Goal: Download file/media

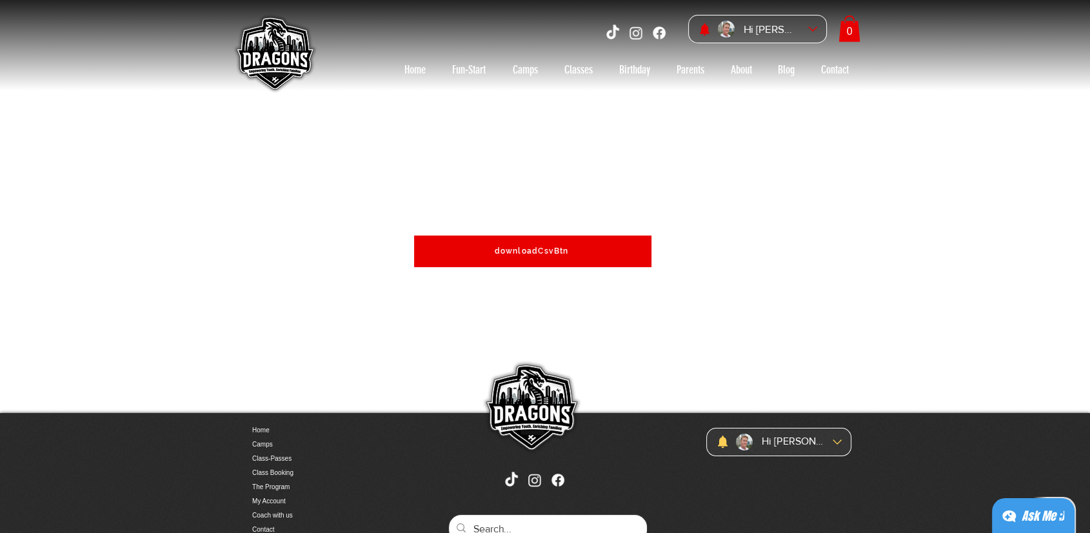
click at [544, 245] on span "downloadCsvBtn" at bounding box center [532, 251] width 237 height 32
click at [555, 251] on span "downloadCsvBtn" at bounding box center [532, 250] width 74 height 9
click at [541, 246] on span "downloadCsvBtn" at bounding box center [532, 250] width 74 height 9
click at [1035, 513] on div "Ask Me ;)" at bounding box center [1043, 516] width 43 height 18
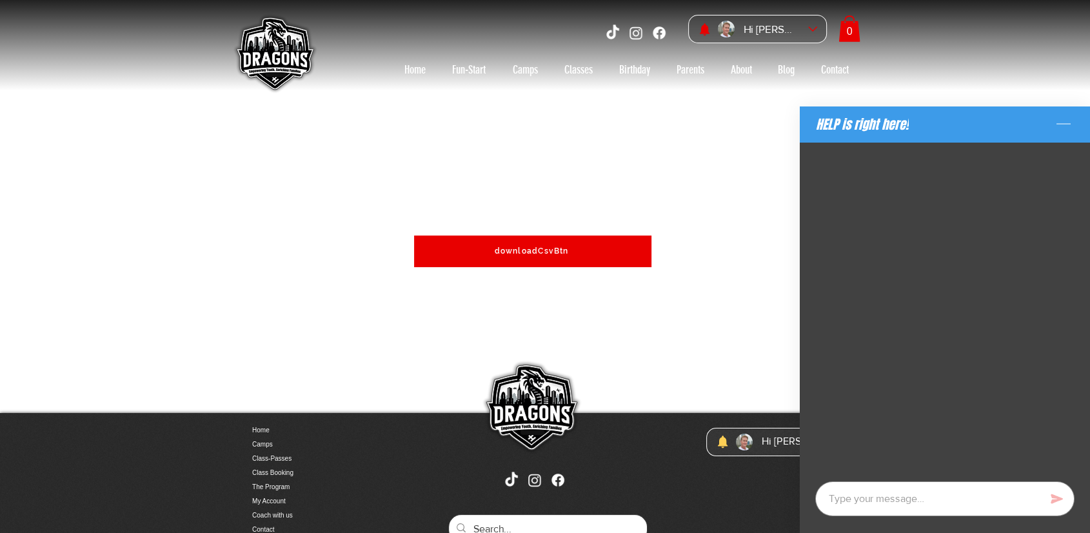
type textarea "x"
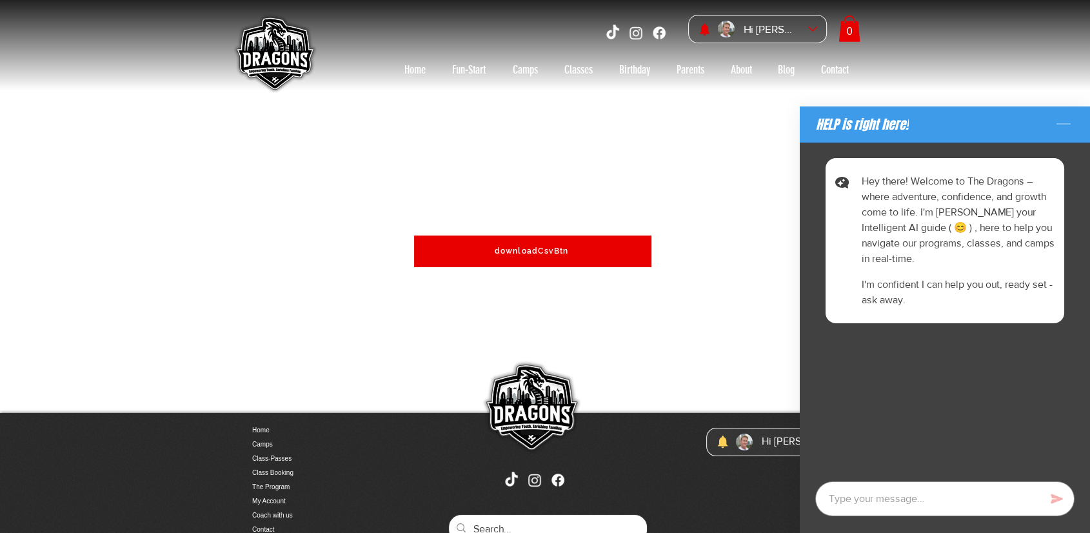
click at [1065, 117] on icon "Minimize the chat" at bounding box center [1063, 124] width 21 height 21
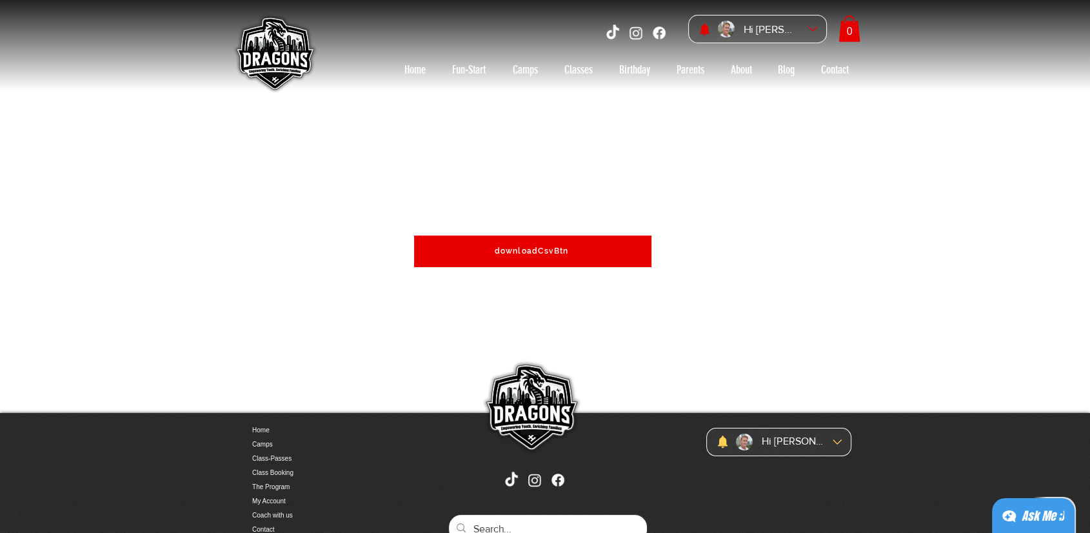
click at [797, 249] on div "main content" at bounding box center [545, 251] width 1090 height 322
click at [531, 244] on span "downloadCsvBtn" at bounding box center [532, 251] width 237 height 32
click at [535, 252] on span "downloadCsvBtn" at bounding box center [532, 250] width 74 height 9
click at [524, 253] on span "downloadCsvBtn" at bounding box center [532, 250] width 74 height 9
click at [1042, 41] on div at bounding box center [545, 45] width 1090 height 90
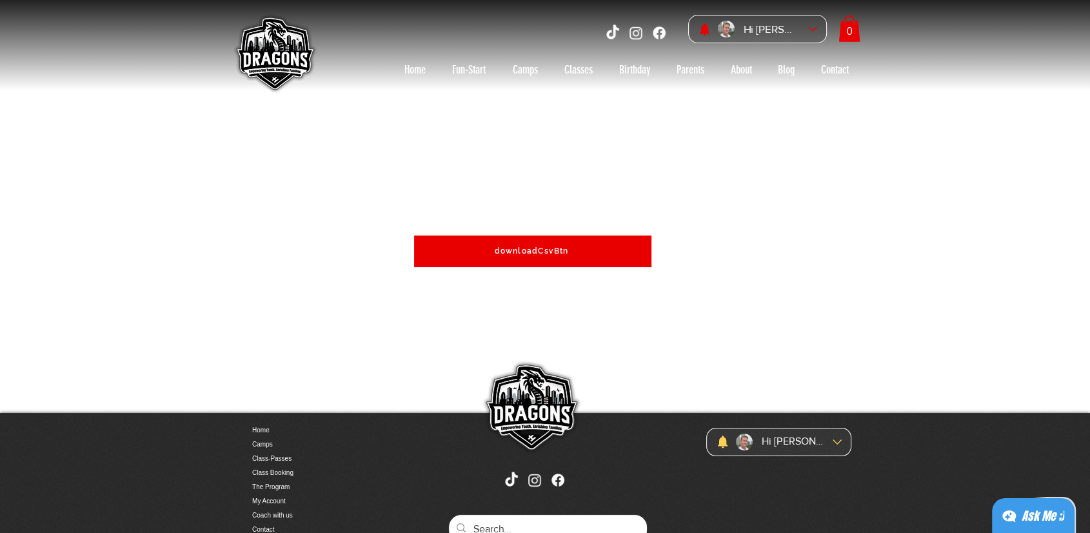
click at [535, 244] on span "downloadCsvBtn" at bounding box center [532, 251] width 237 height 32
